Goal: Information Seeking & Learning: Learn about a topic

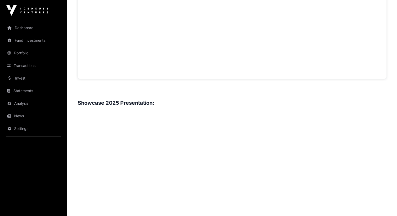
scroll to position [532, 0]
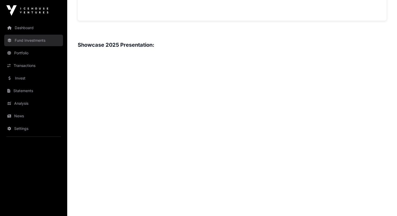
click at [30, 43] on link "Fund Investments" at bounding box center [33, 41] width 59 height 12
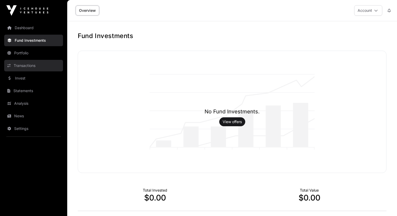
click at [33, 69] on link "Transactions" at bounding box center [33, 66] width 59 height 12
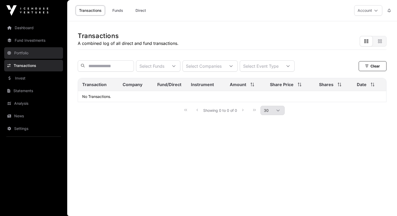
click at [50, 48] on link "Portfolio" at bounding box center [33, 53] width 59 height 12
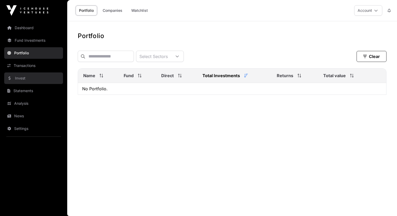
click at [38, 83] on link "Invest" at bounding box center [33, 78] width 59 height 12
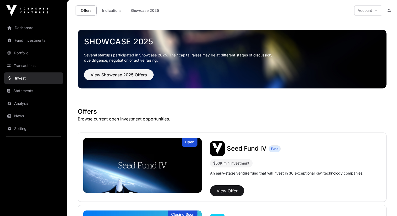
click at [110, 49] on div "Showcase 2025 Several startups participated in Showcase 2025. Their capital rai…" at bounding box center [232, 58] width 300 height 51
click at [114, 74] on span "View Showcase 2025 Offers" at bounding box center [119, 75] width 56 height 6
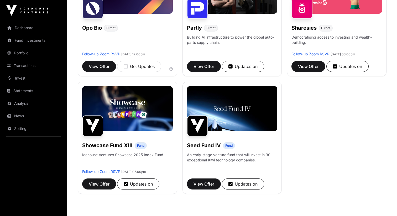
scroll to position [416, 0]
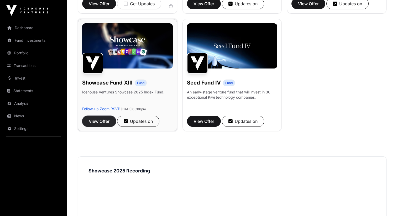
click at [106, 123] on span "View Offer" at bounding box center [99, 121] width 21 height 6
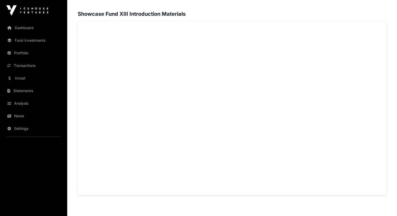
scroll to position [335, 0]
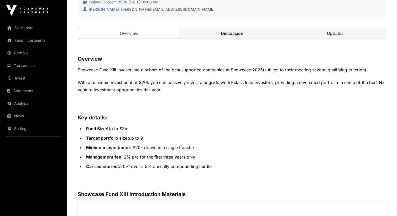
click at [208, 36] on link "Discussion" at bounding box center [232, 33] width 102 height 10
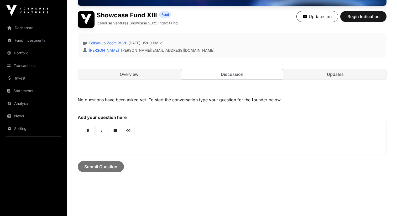
scroll to position [123, 0]
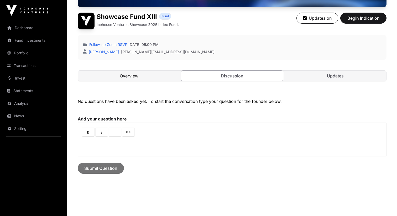
click at [121, 78] on link "Overview" at bounding box center [129, 76] width 102 height 10
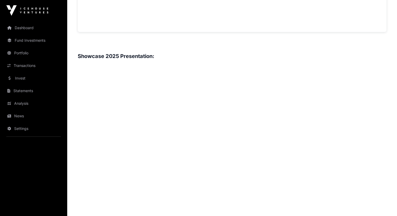
scroll to position [542, 0]
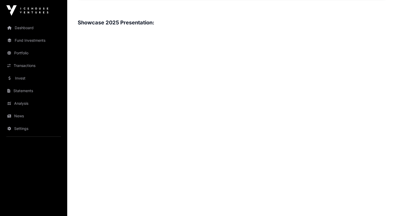
click at [141, 21] on h3 "Showcase 2025 Presentation:" at bounding box center [232, 22] width 309 height 8
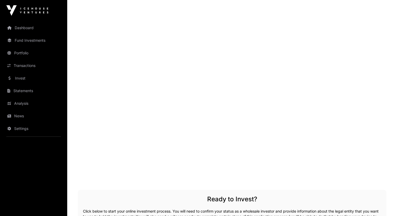
scroll to position [550, 0]
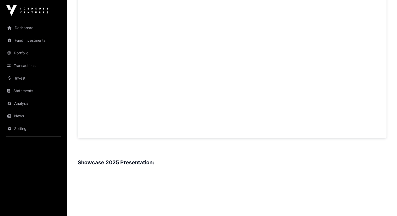
scroll to position [362, 0]
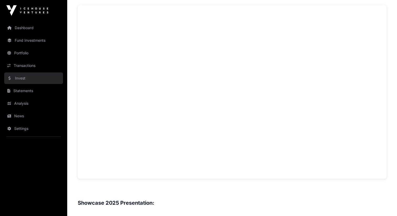
click at [41, 73] on link "Invest" at bounding box center [33, 78] width 59 height 12
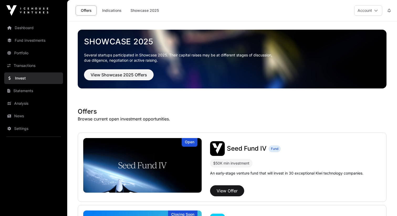
click at [133, 51] on div "Showcase 2025 Several startups participated in Showcase 2025. Their capital rai…" at bounding box center [232, 58] width 300 height 51
click at [132, 75] on span "View Showcase 2025 Offers" at bounding box center [119, 75] width 56 height 6
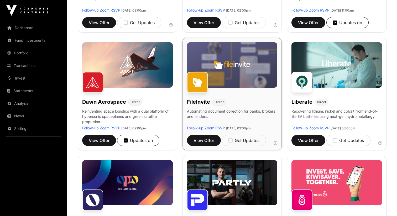
scroll to position [163, 0]
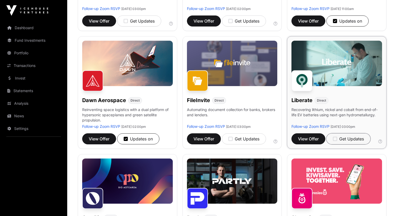
click at [336, 139] on icon "button" at bounding box center [335, 138] width 4 height 5
click at [313, 140] on span "View Offer" at bounding box center [308, 139] width 21 height 6
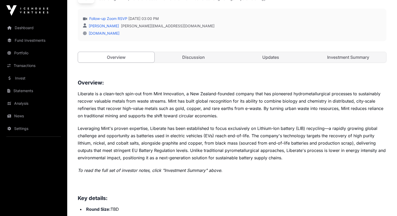
scroll to position [147, 0]
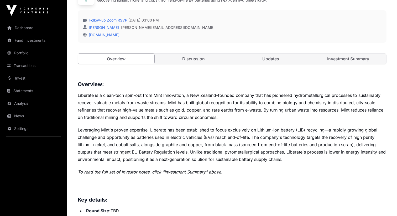
click at [179, 40] on div "Follow-up Zoom RSVP Thursday 28 August 2025 03:00 PM Mason Bleakley mason@iceho…" at bounding box center [232, 26] width 309 height 33
click at [192, 60] on link "Discussion" at bounding box center [193, 59] width 76 height 10
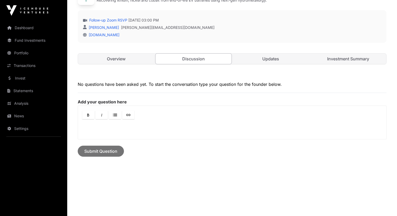
click at [270, 57] on link "Updates" at bounding box center [270, 59] width 76 height 10
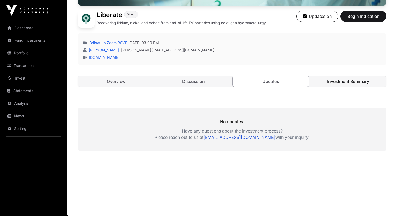
click at [351, 77] on link "Investment Summary" at bounding box center [348, 81] width 76 height 10
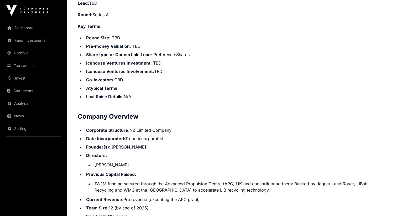
scroll to position [673, 0]
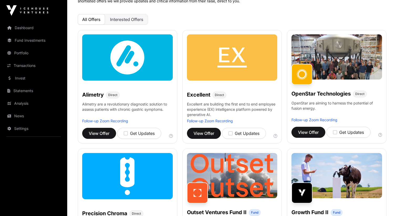
scroll to position [0, 0]
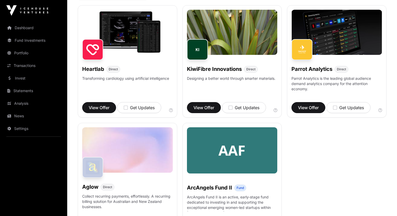
scroll to position [66, 0]
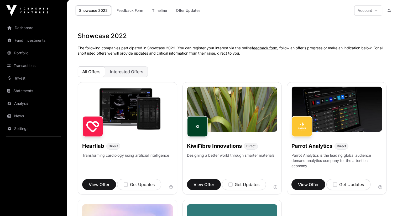
scroll to position [66, 0]
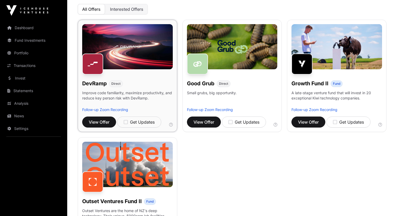
scroll to position [63, 0]
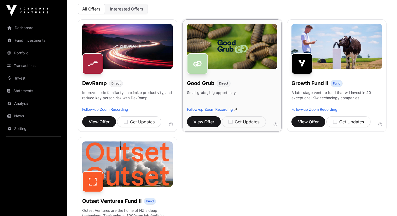
click at [196, 111] on link "Follow-up Zoom Recording" at bounding box center [210, 109] width 46 height 4
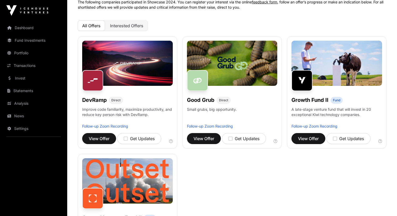
scroll to position [18, 0]
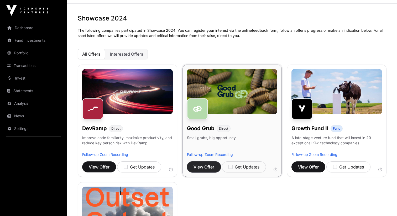
click at [208, 165] on span "View Offer" at bounding box center [203, 167] width 21 height 6
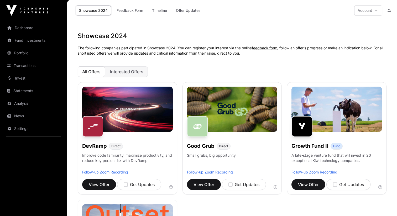
scroll to position [18, 0]
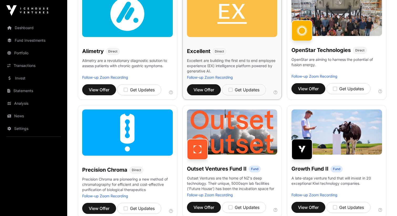
scroll to position [94, 0]
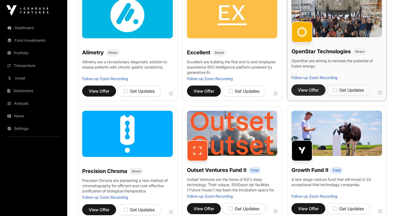
click at [306, 93] on button "View Offer" at bounding box center [308, 89] width 34 height 11
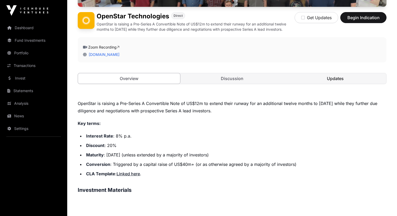
click at [321, 79] on link "Updates" at bounding box center [335, 78] width 102 height 10
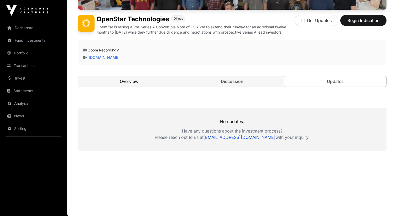
click at [133, 82] on link "Overview" at bounding box center [129, 81] width 102 height 10
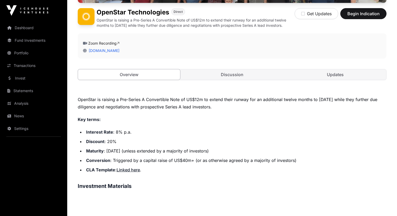
scroll to position [47, 0]
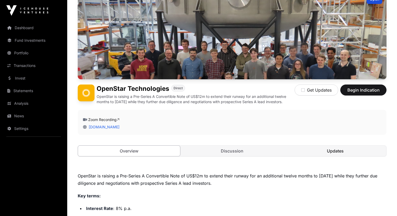
click at [322, 148] on link "Updates" at bounding box center [335, 151] width 102 height 10
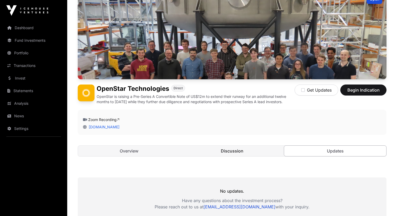
click at [264, 149] on link "Discussion" at bounding box center [232, 151] width 102 height 10
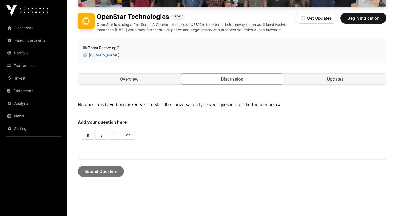
scroll to position [121, 0]
